Goal: Use online tool/utility: Utilize a website feature to perform a specific function

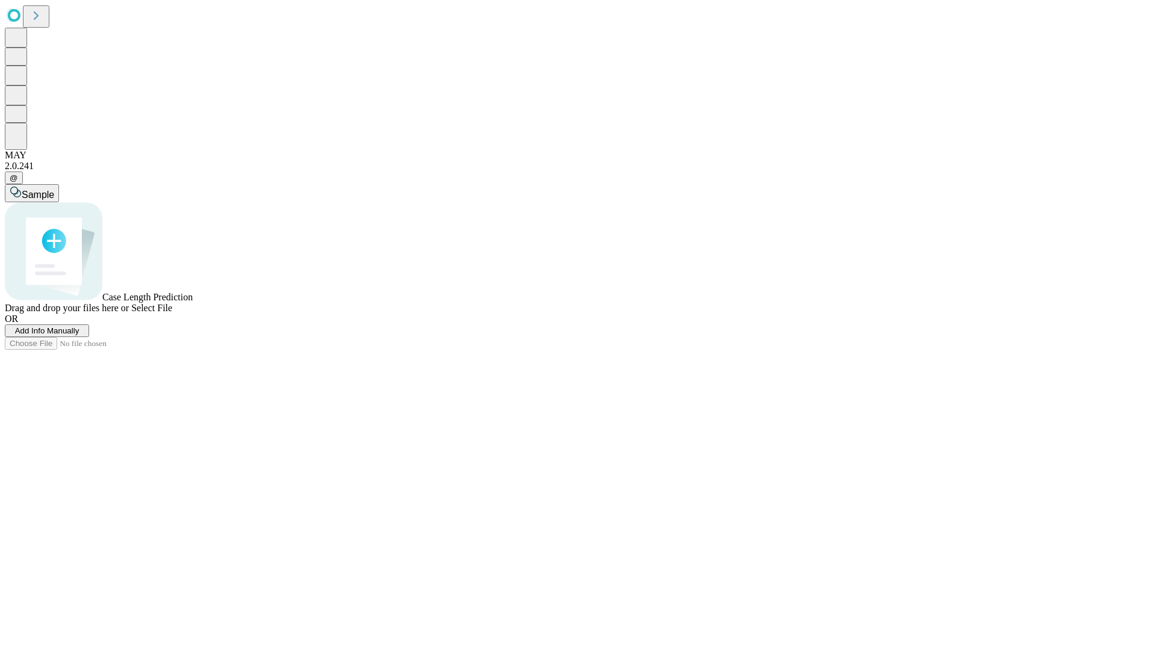
click at [80, 335] on span "Add Info Manually" at bounding box center [47, 330] width 64 height 9
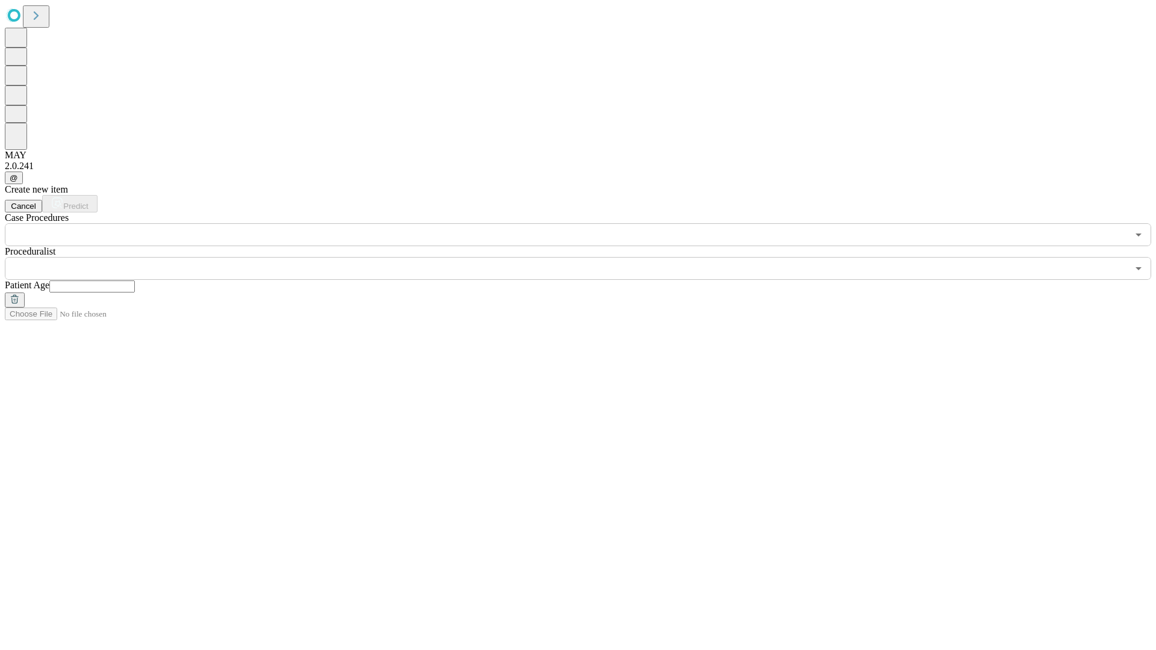
click at [135, 281] on input "text" at bounding box center [92, 287] width 86 height 12
type input "**"
click at [587, 257] on input "text" at bounding box center [566, 268] width 1123 height 23
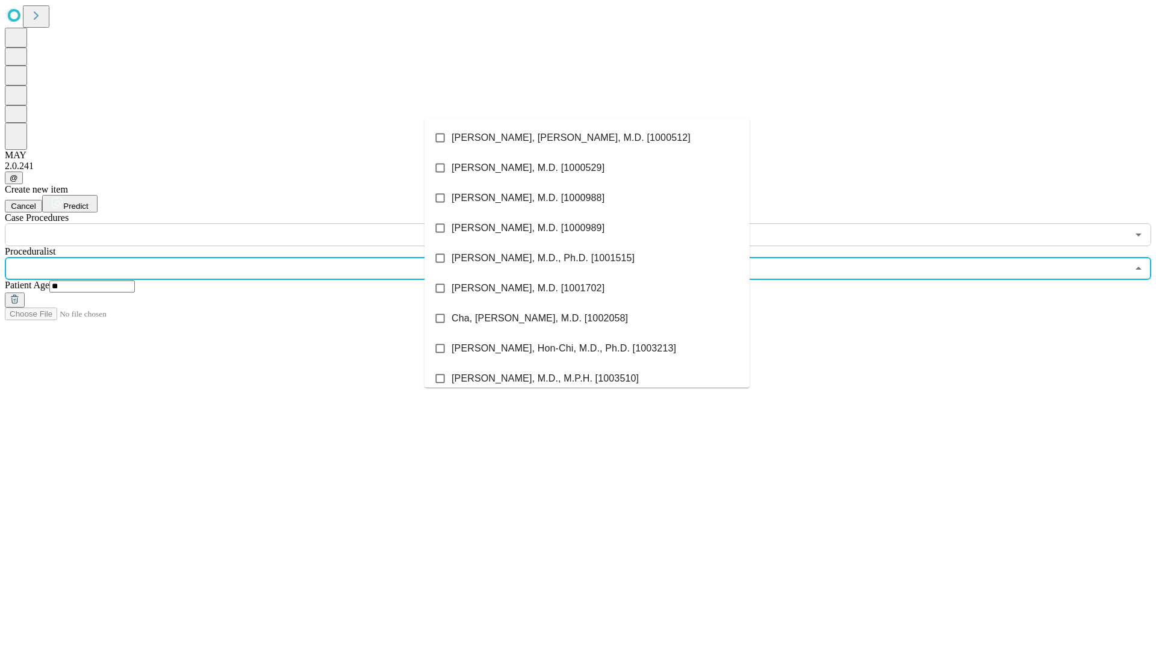
click at [587, 138] on li "[PERSON_NAME], [PERSON_NAME], M.D. [1000512]" at bounding box center [587, 138] width 325 height 30
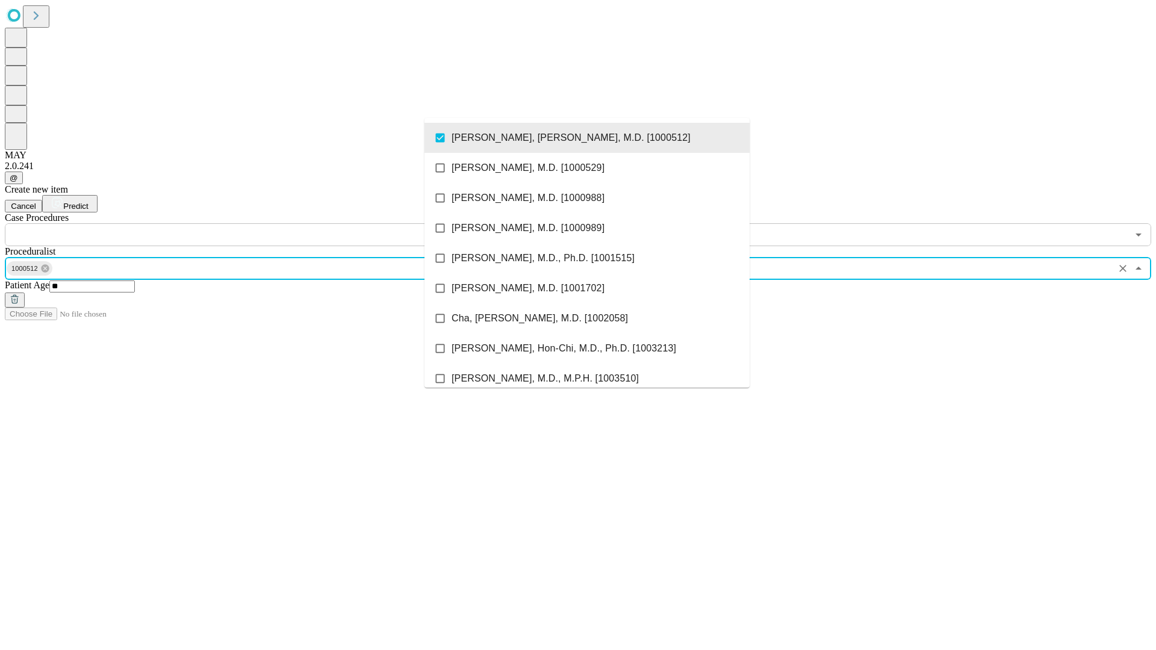
click at [253, 223] on input "text" at bounding box center [566, 234] width 1123 height 23
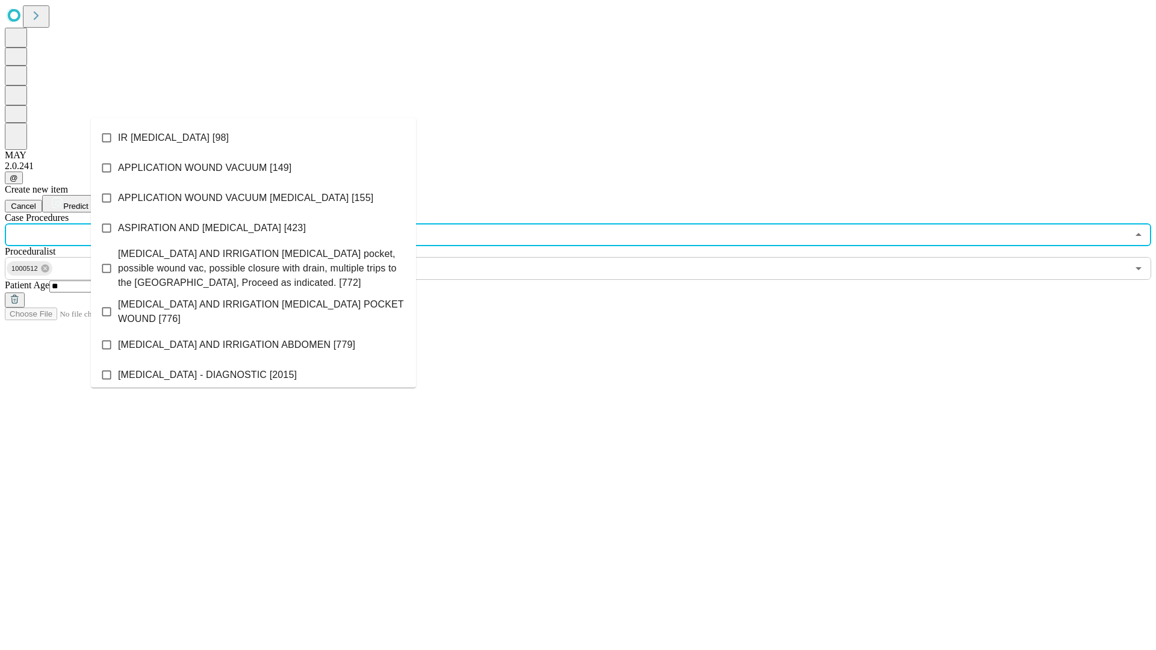
click at [254, 138] on li "IR [MEDICAL_DATA] [98]" at bounding box center [253, 138] width 325 height 30
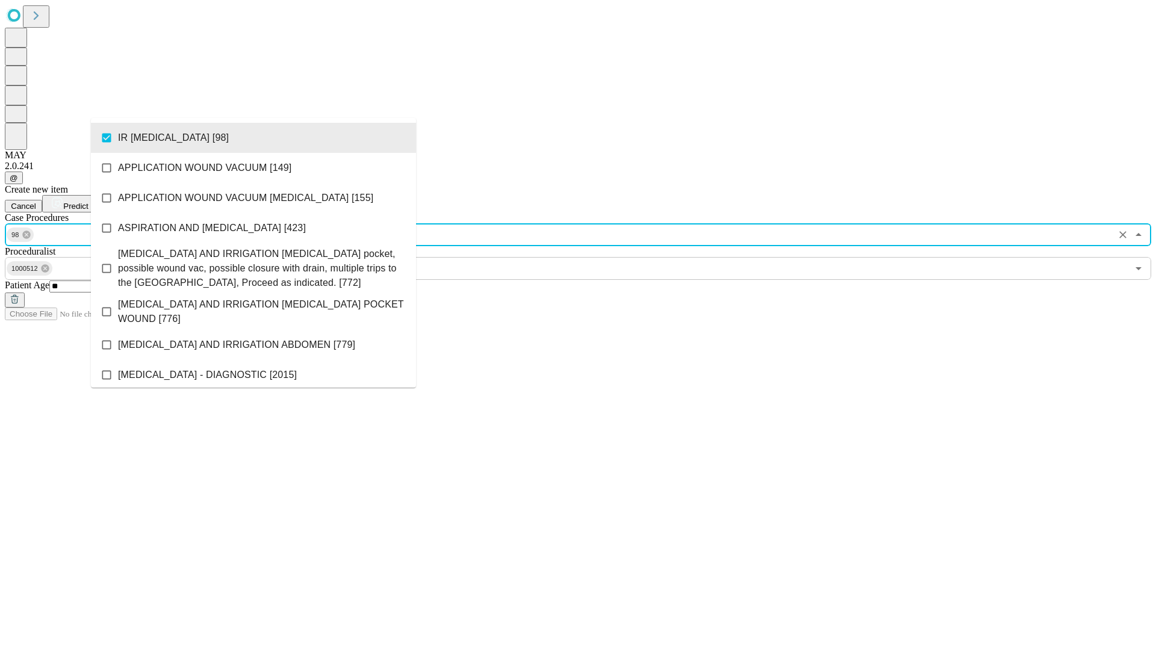
click at [88, 202] on span "Predict" at bounding box center [75, 206] width 25 height 9
